Goal: Find specific fact: Find specific fact

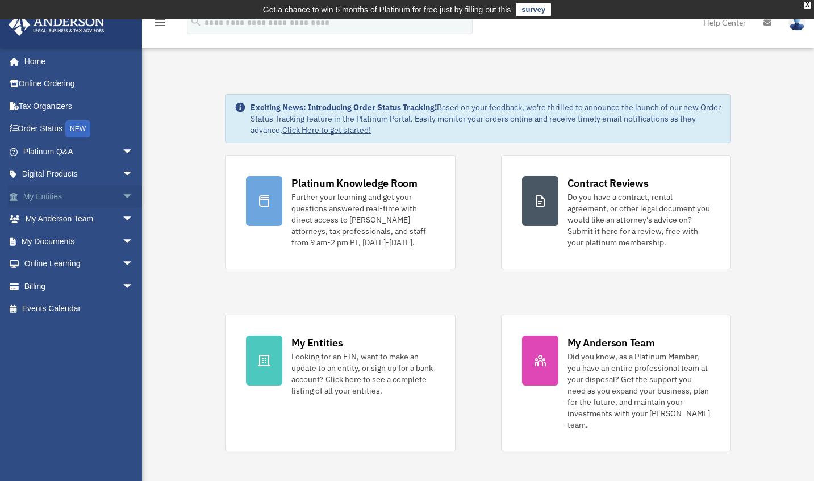
click at [122, 197] on span "arrow_drop_down" at bounding box center [133, 196] width 23 height 23
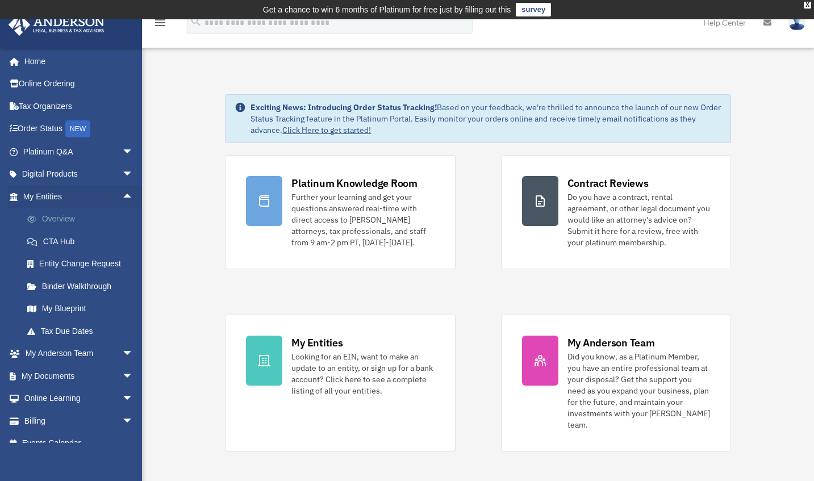
click at [87, 224] on link "Overview" at bounding box center [83, 219] width 135 height 23
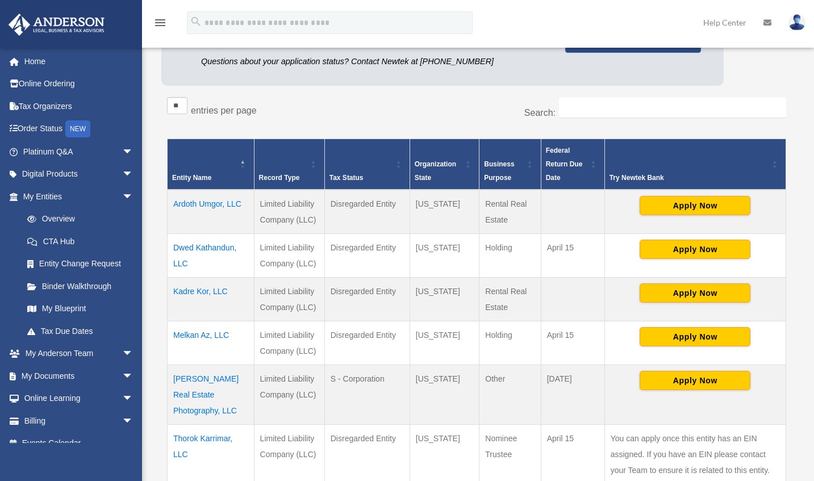
scroll to position [173, 0]
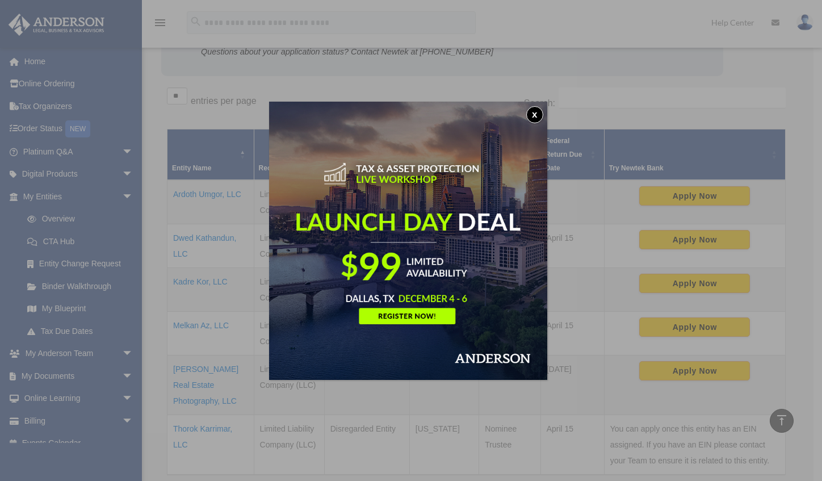
click at [539, 114] on button "x" at bounding box center [534, 114] width 17 height 17
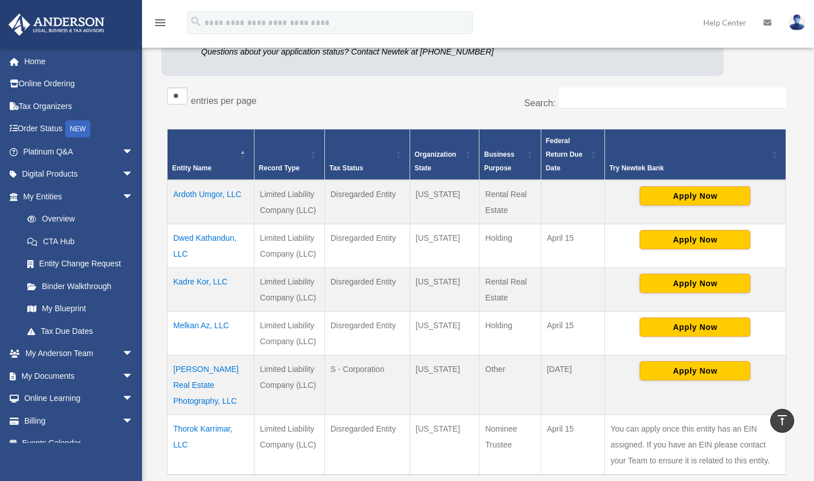
click at [224, 240] on td "Dwed Kathandun, LLC" at bounding box center [211, 246] width 87 height 44
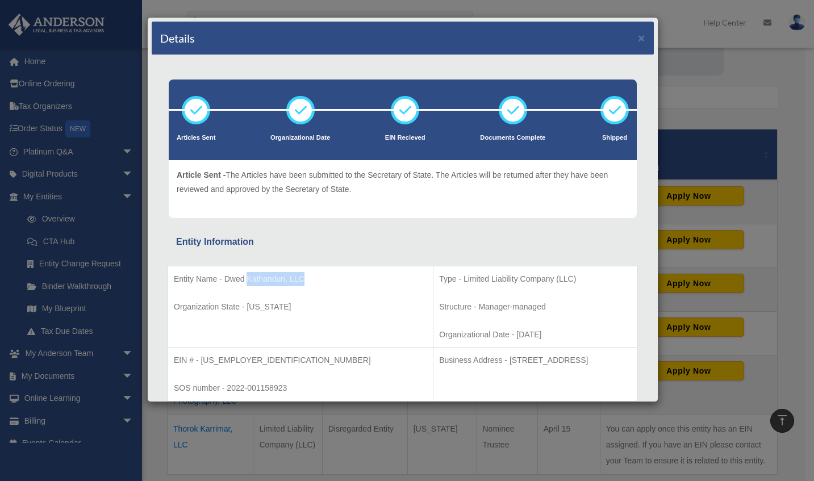
drag, startPoint x: 304, startPoint y: 275, endPoint x: 246, endPoint y: 279, distance: 57.5
click at [246, 279] on p "Entity Name - Dwed Kathandun, LLC" at bounding box center [300, 279] width 253 height 14
copy p "Kathandun, LLC"
click at [306, 334] on td "Entity Name - Dwed Kathandun, LLC Organization State - [US_STATE]" at bounding box center [300, 307] width 265 height 82
drag, startPoint x: 200, startPoint y: 363, endPoint x: 244, endPoint y: 358, distance: 44.0
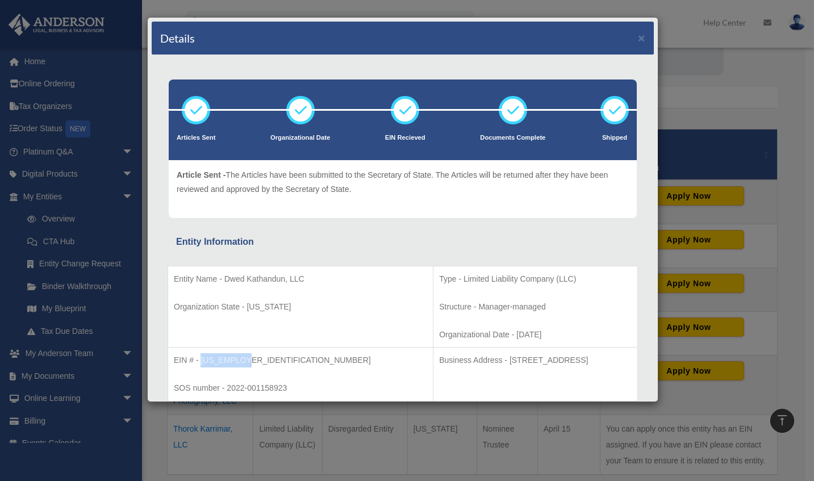
click at [244, 358] on p "EIN # - [US_EMPLOYER_IDENTIFICATION_NUMBER]" at bounding box center [300, 360] width 253 height 14
copy p "[US_EMPLOYER_IDENTIFICATION_NUMBER]"
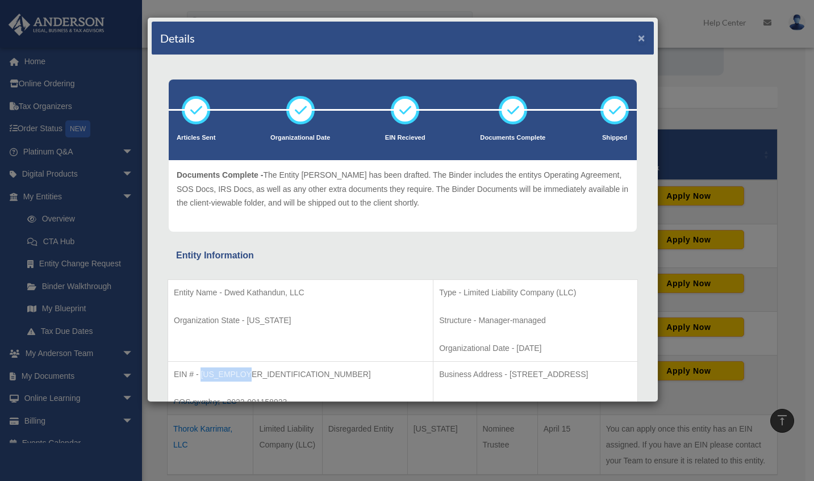
click at [638, 40] on button "×" at bounding box center [641, 38] width 7 height 12
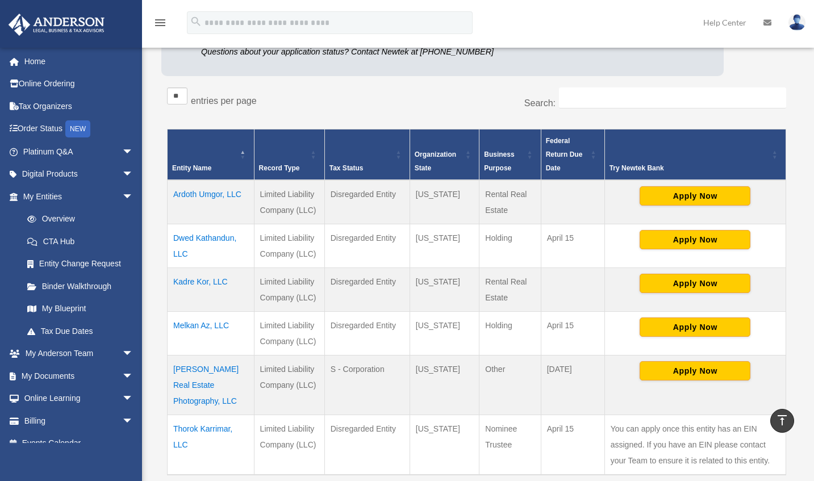
click at [192, 330] on td "Melkan Az, LLC" at bounding box center [211, 334] width 87 height 44
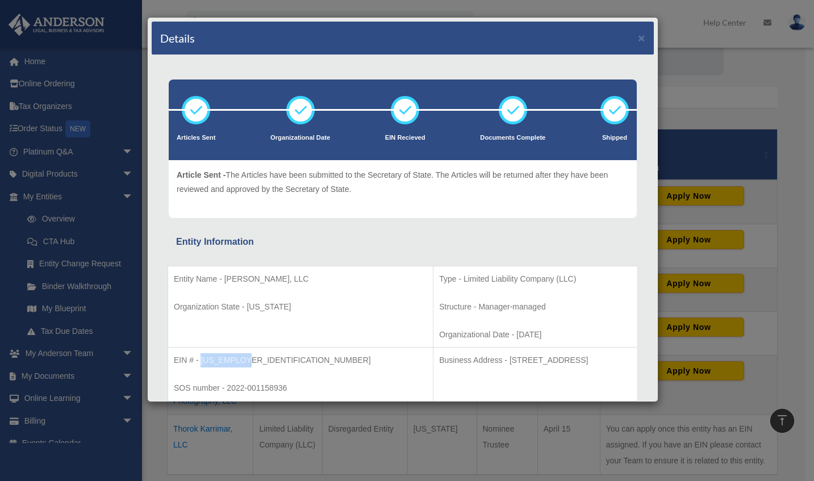
drag, startPoint x: 202, startPoint y: 360, endPoint x: 243, endPoint y: 354, distance: 41.4
click at [243, 354] on p "EIN # - [US_EMPLOYER_IDENTIFICATION_NUMBER]" at bounding box center [300, 360] width 253 height 14
copy p "[US_EMPLOYER_IDENTIFICATION_NUMBER]"
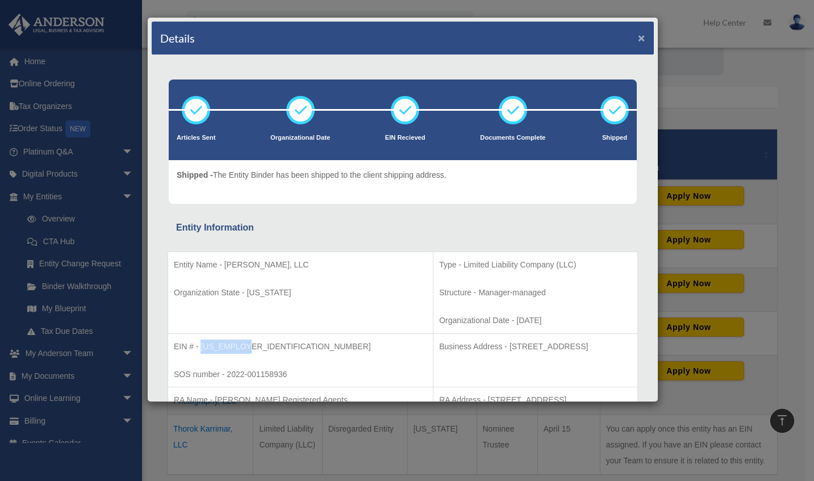
click at [638, 39] on button "×" at bounding box center [641, 38] width 7 height 12
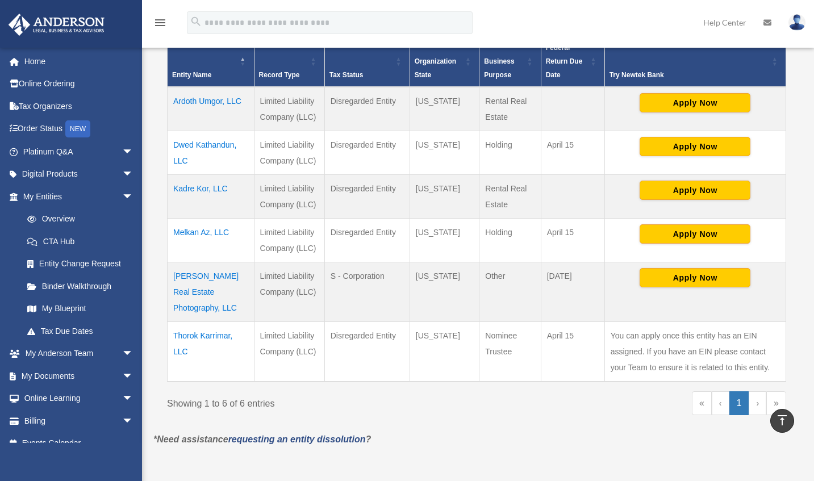
scroll to position [287, 0]
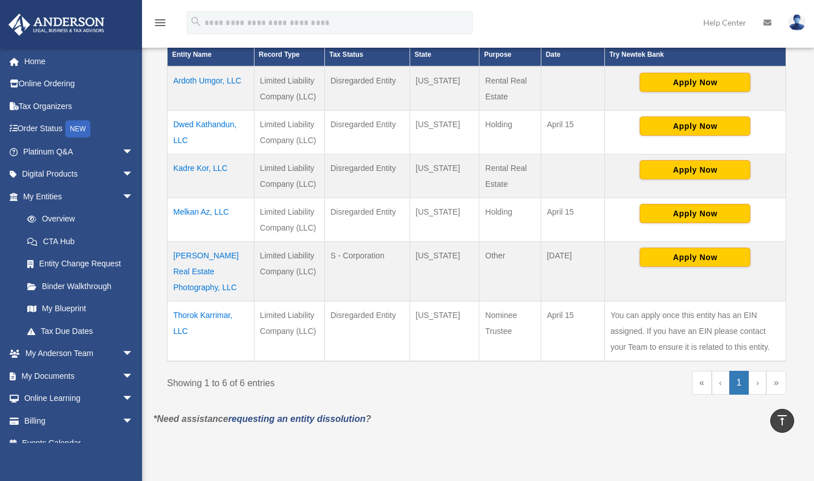
click at [206, 302] on td "Thorok Karrimar, LLC" at bounding box center [211, 332] width 87 height 60
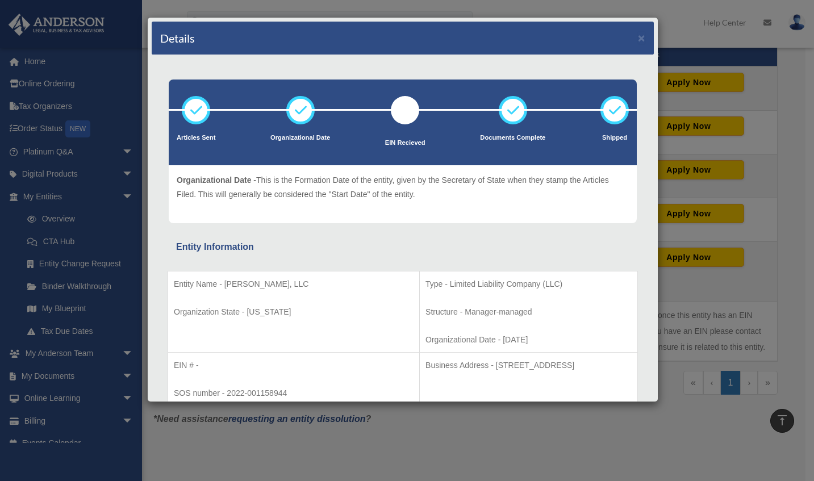
drag, startPoint x: 299, startPoint y: 286, endPoint x: 225, endPoint y: 278, distance: 74.2
click at [225, 278] on p "Entity Name - [PERSON_NAME], LLC" at bounding box center [294, 284] width 240 height 14
copy p "Thorok Karrimar, LLC"
click at [282, 349] on td "Entity Name - [PERSON_NAME], LLC Organization State - [US_STATE]" at bounding box center [294, 312] width 252 height 82
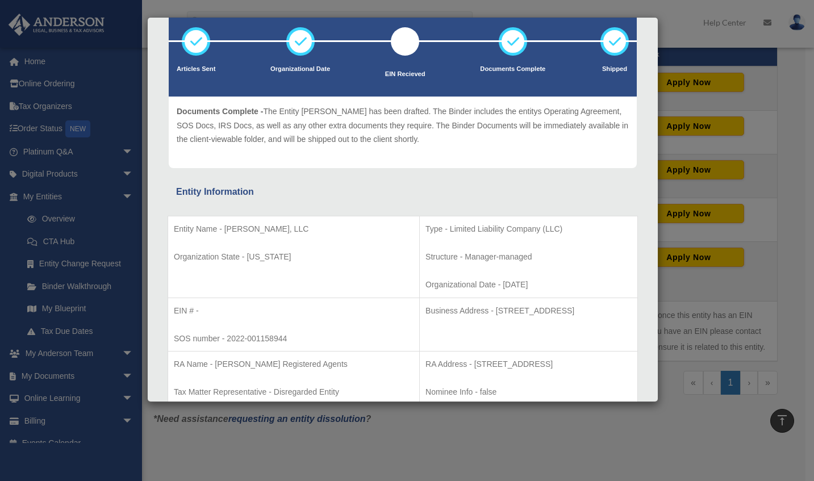
scroll to position [0, 0]
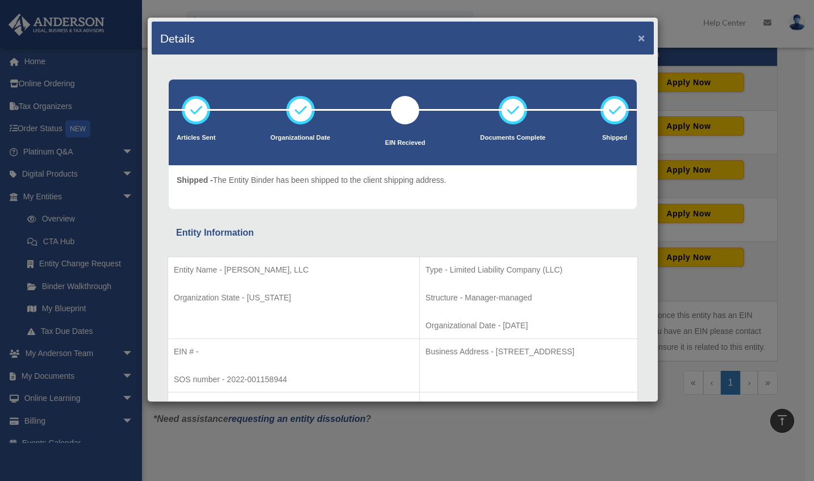
click at [638, 35] on button "×" at bounding box center [641, 38] width 7 height 12
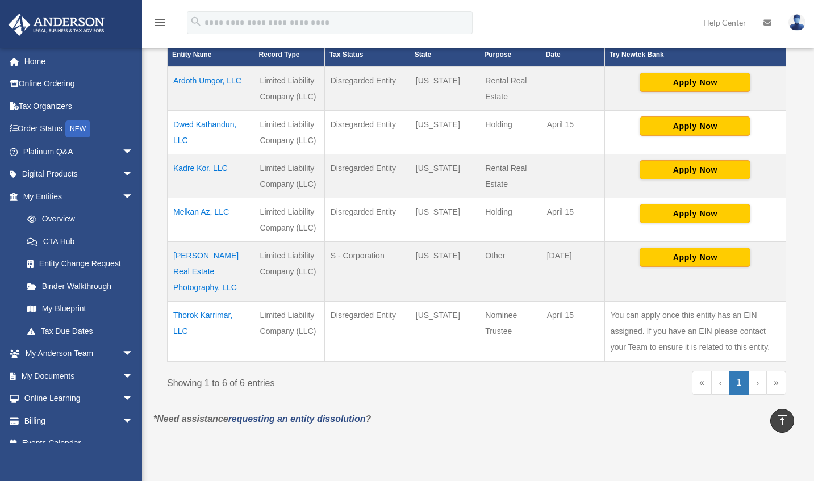
scroll to position [230, 0]
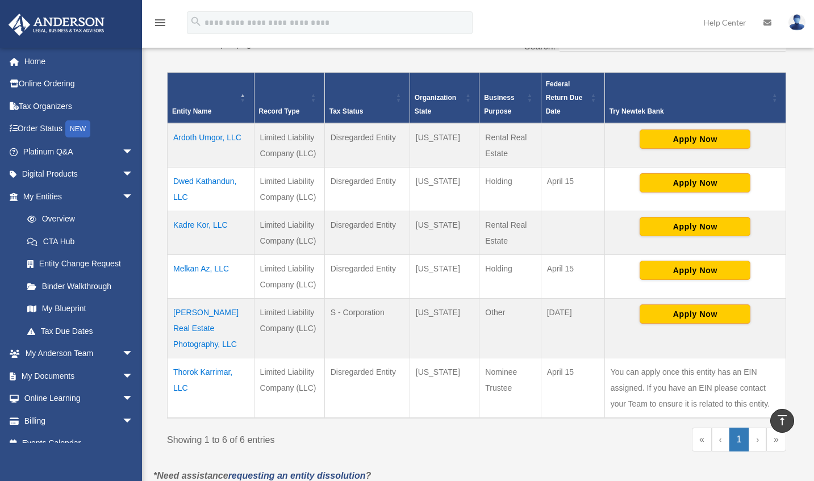
click at [217, 144] on td "Ardoth Umgor, LLC" at bounding box center [211, 145] width 87 height 44
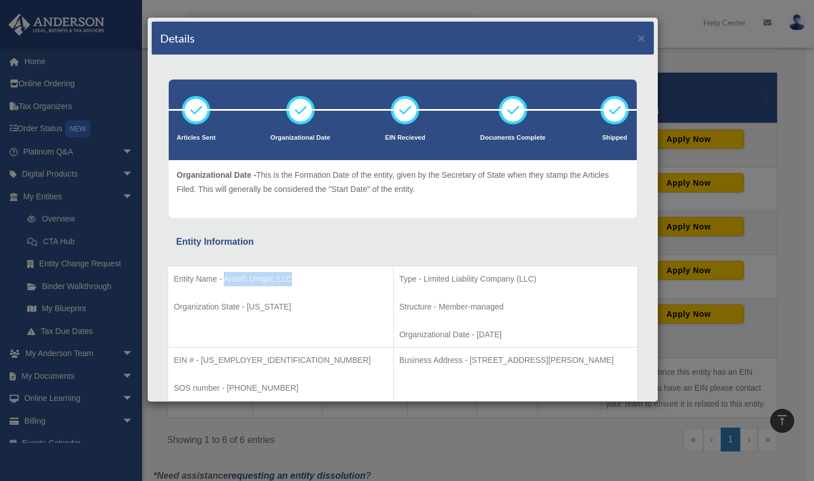
drag, startPoint x: 290, startPoint y: 280, endPoint x: 224, endPoint y: 283, distance: 66.5
click at [224, 283] on p "Entity Name - Ardoth Umgor, LLC" at bounding box center [281, 279] width 214 height 14
copy p "Ardoth Umgor, LLC"
click at [250, 363] on p "EIN # - [US_EMPLOYER_IDENTIFICATION_NUMBER]" at bounding box center [281, 360] width 214 height 14
drag, startPoint x: 200, startPoint y: 359, endPoint x: 242, endPoint y: 354, distance: 41.7
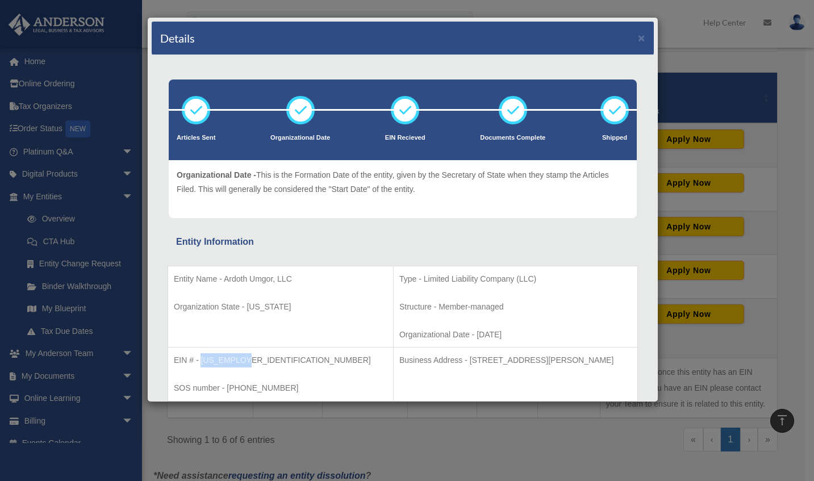
click at [242, 354] on p "EIN # - [US_EMPLOYER_IDENTIFICATION_NUMBER]" at bounding box center [281, 360] width 214 height 14
copy p "[US_EMPLOYER_IDENTIFICATION_NUMBER]"
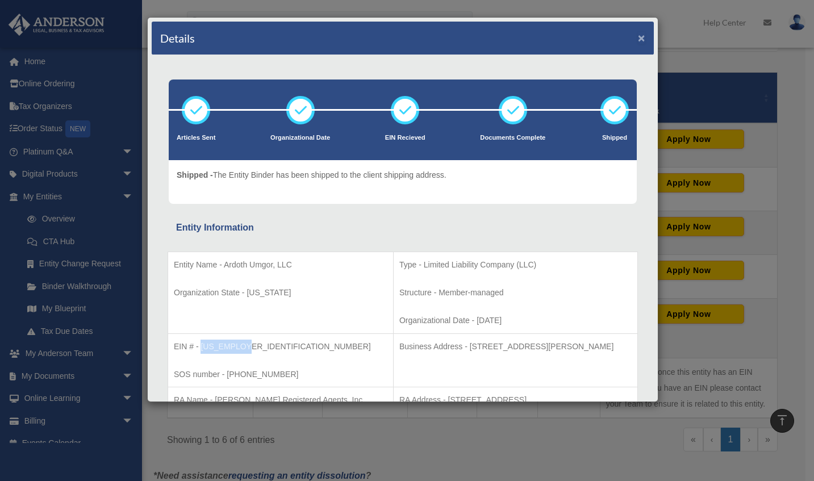
click at [638, 39] on button "×" at bounding box center [641, 38] width 7 height 12
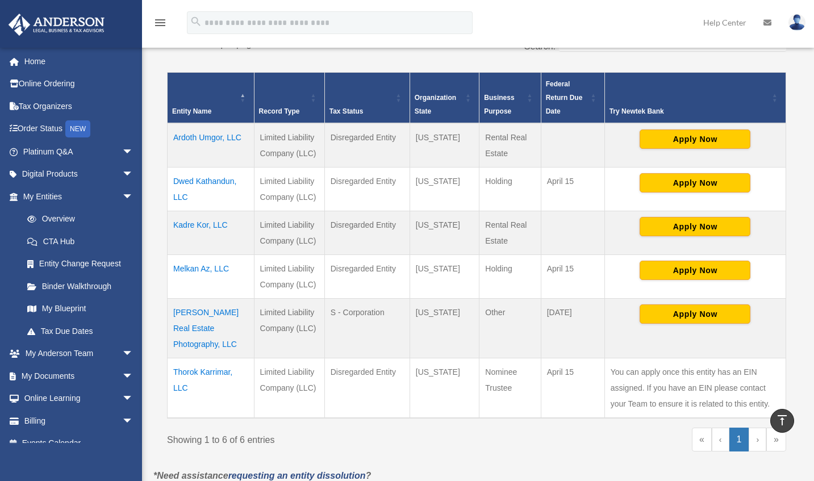
click at [203, 224] on td "Kadre Kor, LLC" at bounding box center [211, 233] width 87 height 44
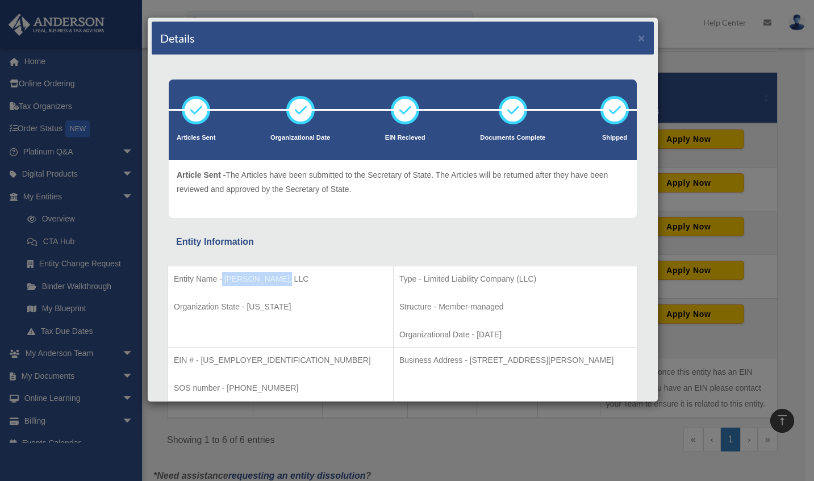
drag, startPoint x: 281, startPoint y: 278, endPoint x: 222, endPoint y: 285, distance: 59.4
click at [222, 285] on p "Entity Name - [PERSON_NAME], LLC" at bounding box center [281, 279] width 214 height 14
copy p "Kadre Kor, LLC"
drag, startPoint x: 199, startPoint y: 359, endPoint x: 243, endPoint y: 355, distance: 44.5
click at [243, 355] on p "EIN # - [US_EMPLOYER_IDENTIFICATION_NUMBER]" at bounding box center [281, 360] width 214 height 14
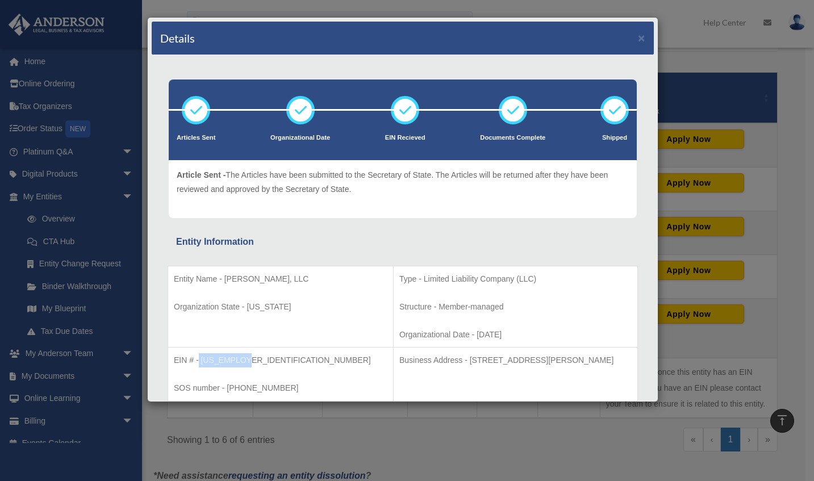
copy p "[US_EMPLOYER_IDENTIFICATION_NUMBER]"
